Goal: Information Seeking & Learning: Find specific fact

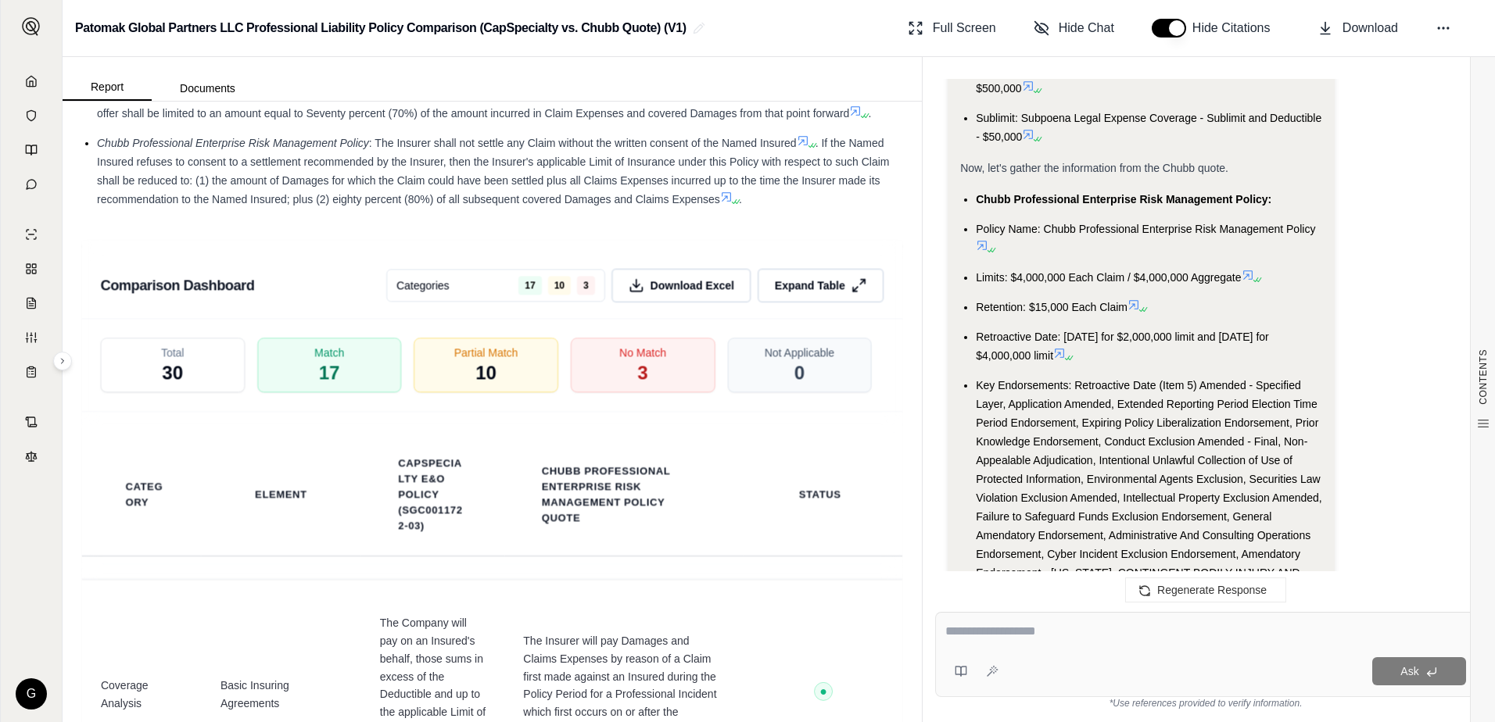
scroll to position [1627, 0]
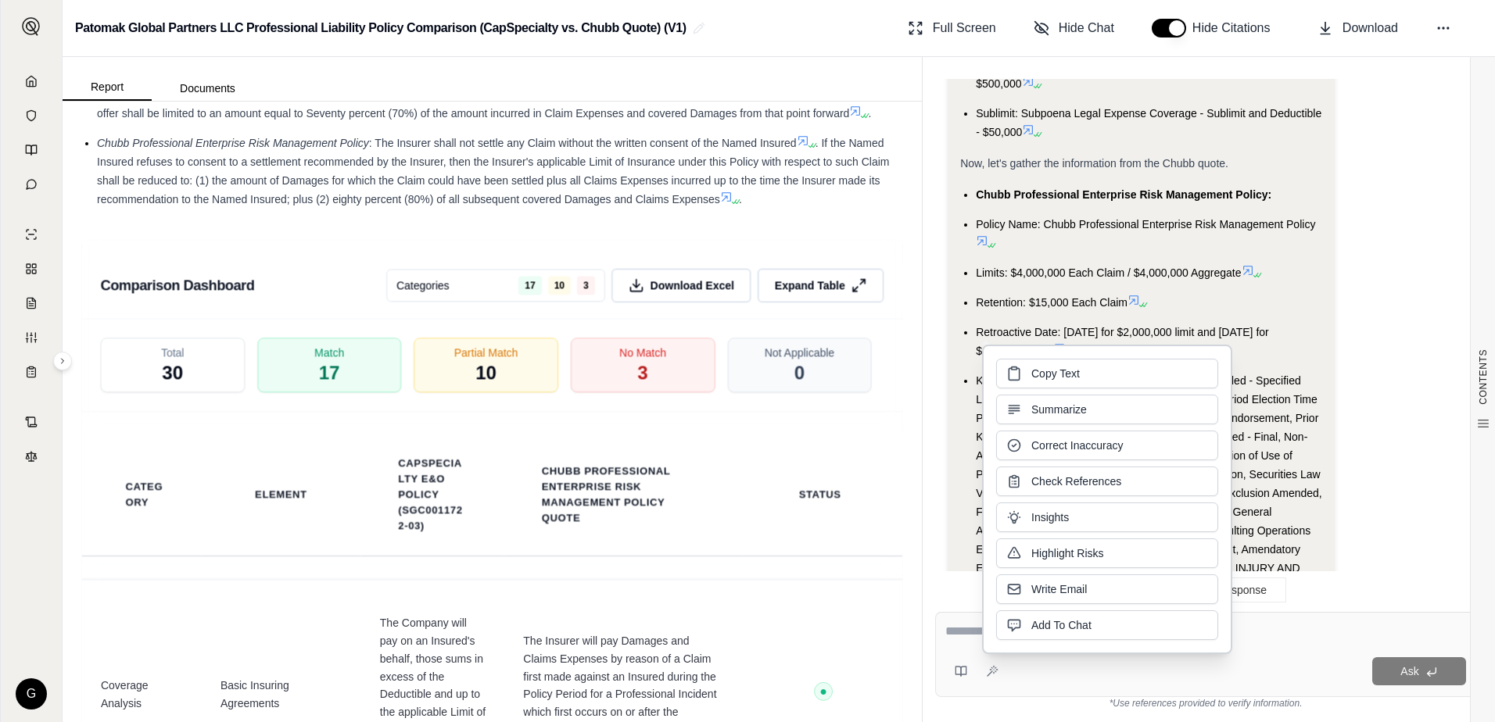
drag, startPoint x: 1048, startPoint y: 394, endPoint x: 1046, endPoint y: 374, distance: 19.7
click at [1046, 374] on span "Copy Text" at bounding box center [1055, 374] width 48 height 16
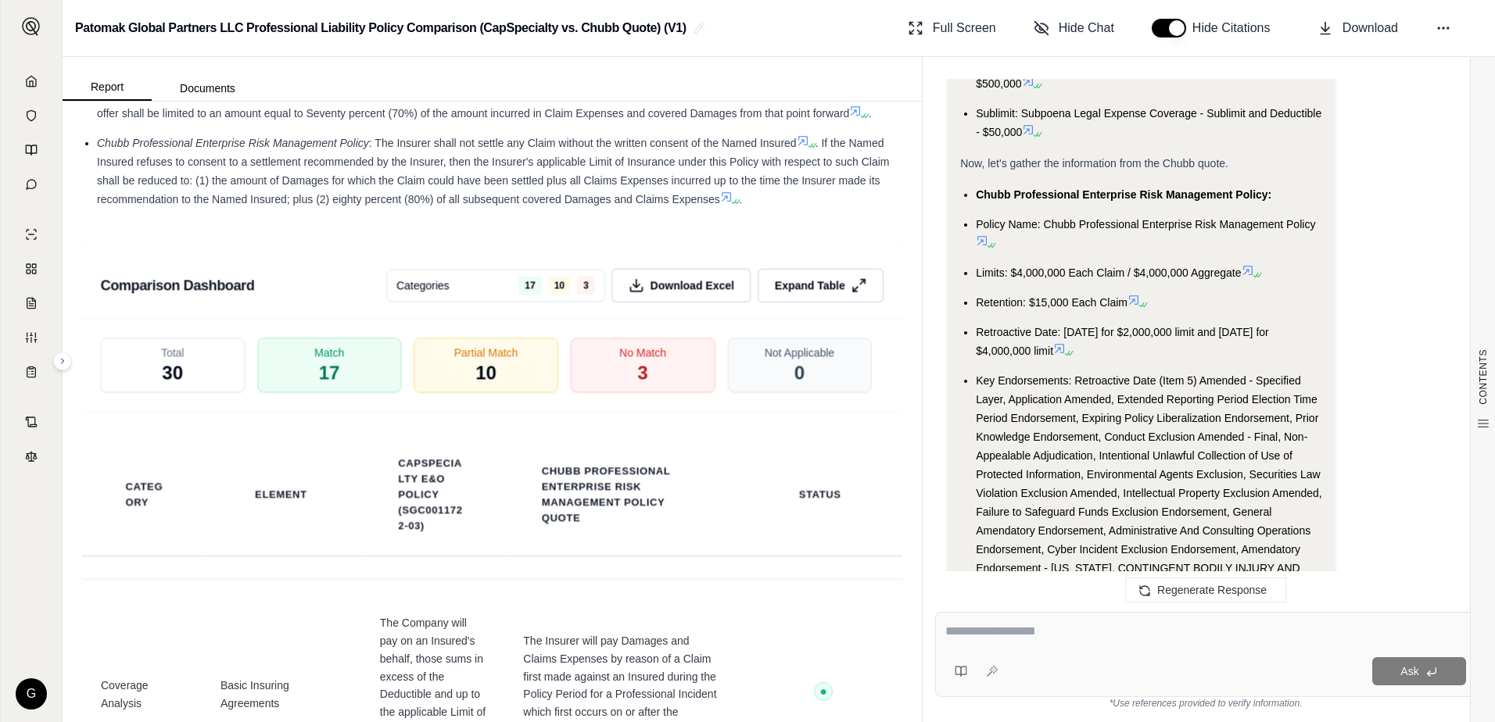
click at [975, 639] on textarea at bounding box center [1205, 631] width 521 height 19
type textarea "**********"
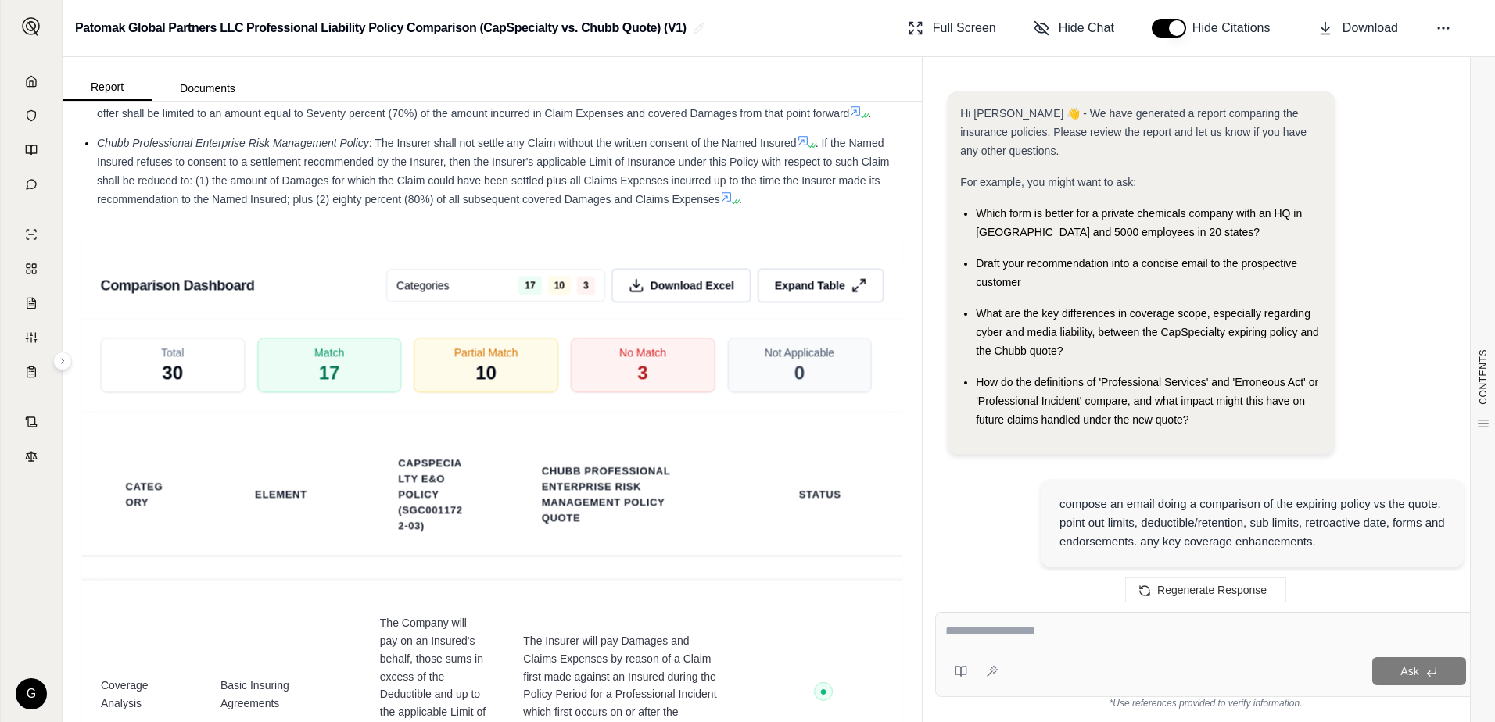
scroll to position [6235, 0]
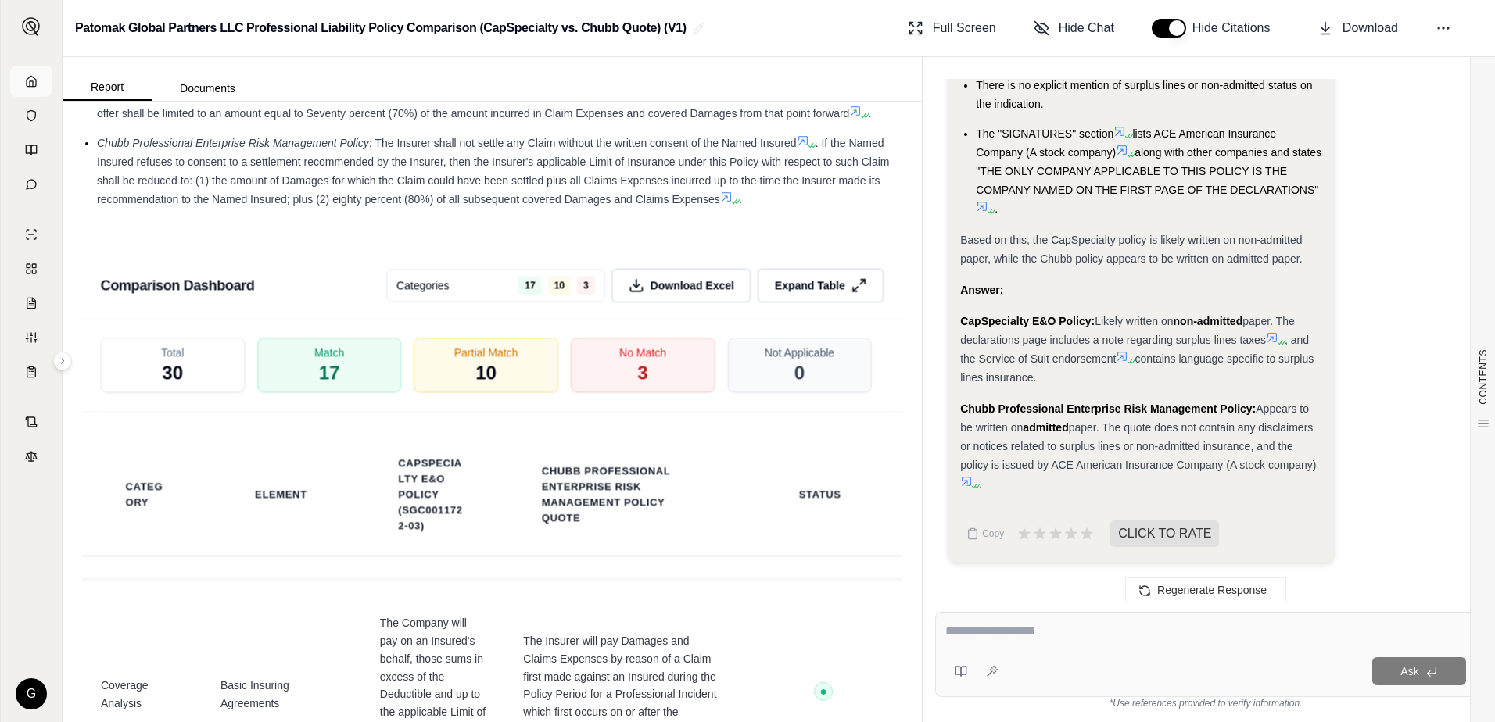
click at [27, 82] on icon at bounding box center [31, 81] width 9 height 10
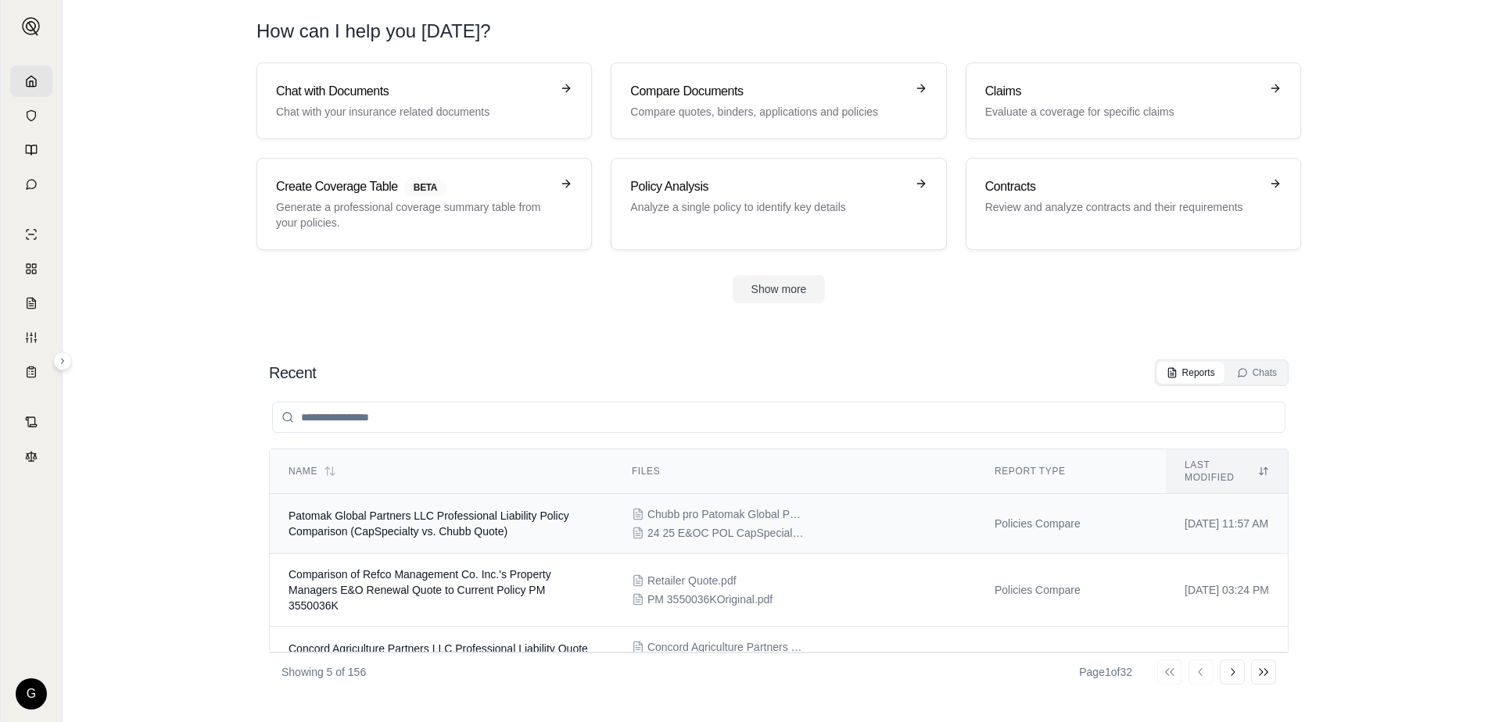
click at [371, 519] on span "Patomak Global Partners LLC Professional Liability Policy Comparison (CapSpecia…" at bounding box center [428, 524] width 281 height 28
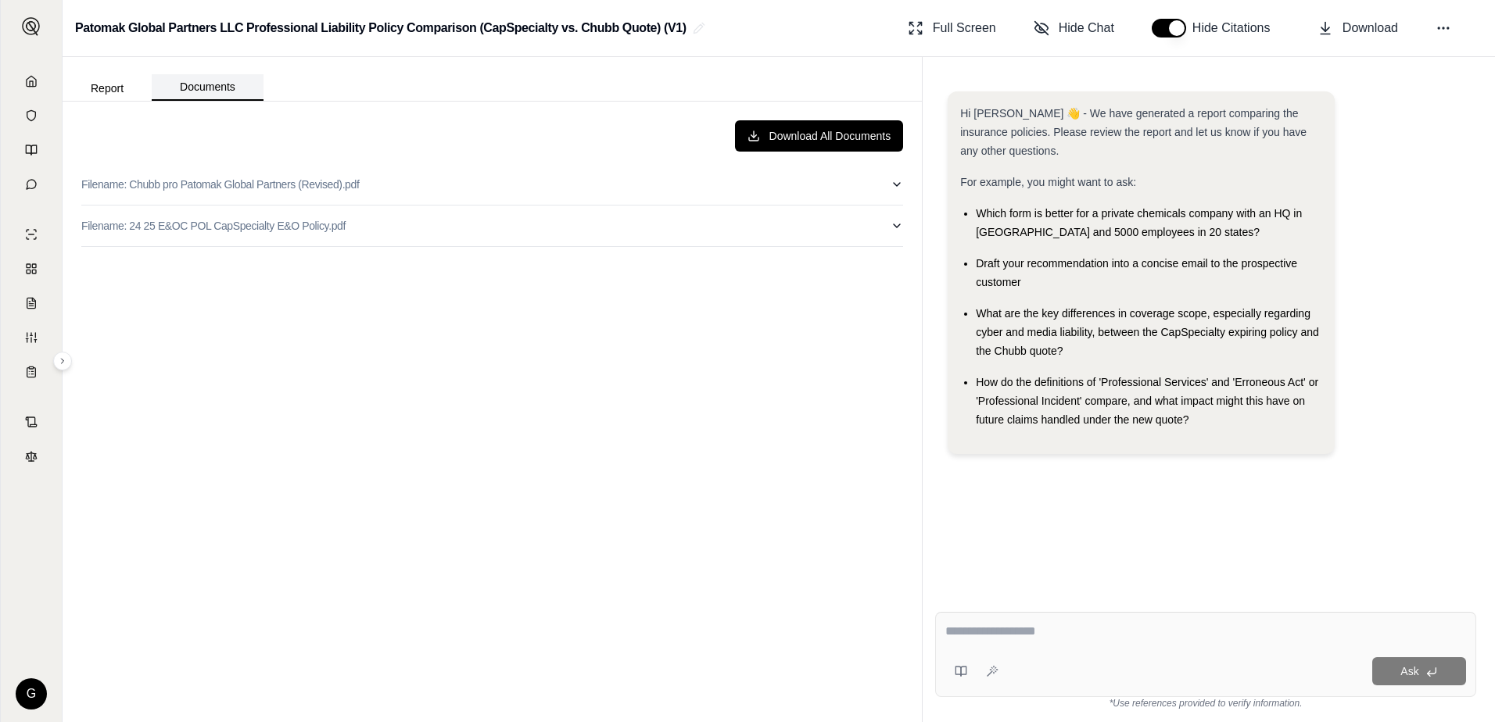
click at [232, 90] on button "Documents" at bounding box center [208, 87] width 112 height 27
click at [245, 224] on p "Filename: 24 25 E&OC POL CapSpecialty E&O Policy.pdf" at bounding box center [213, 226] width 264 height 16
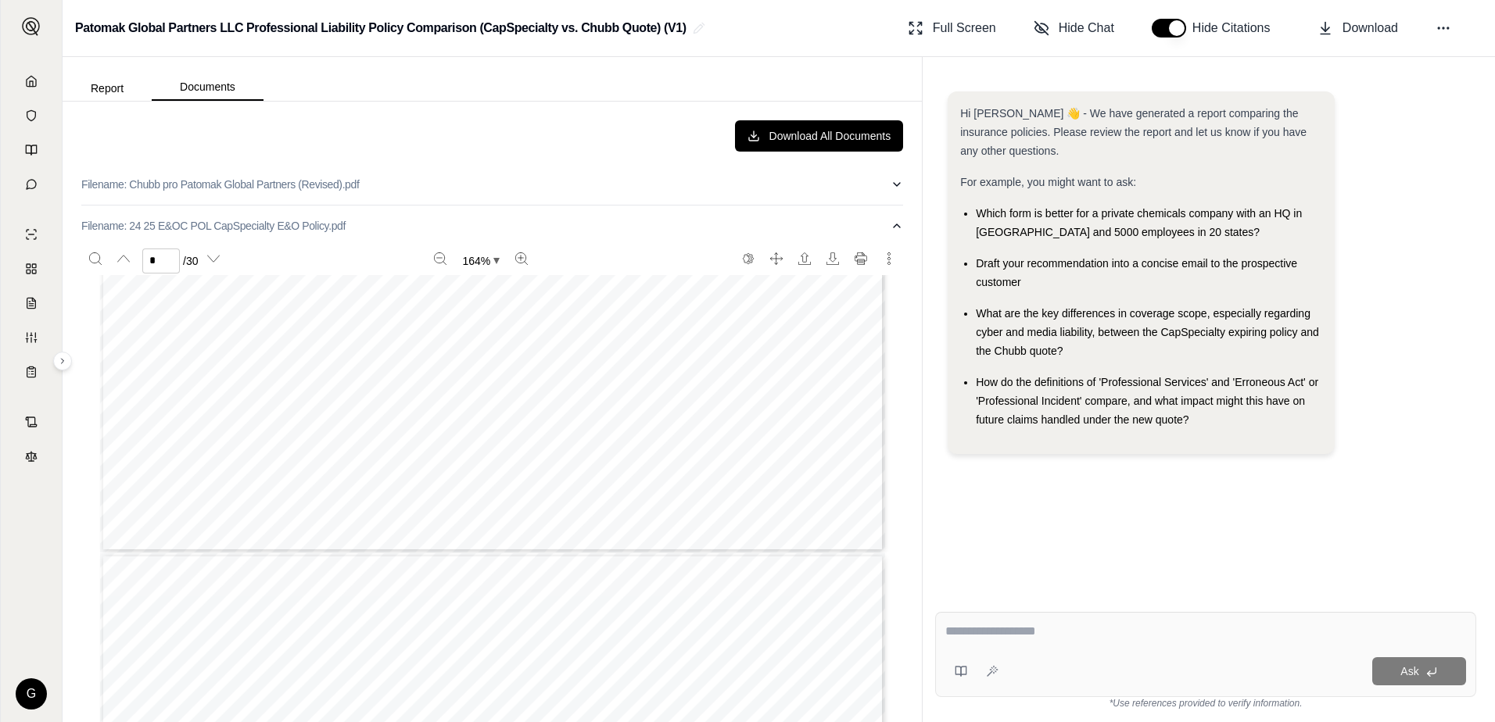
type input "*"
